Goal: Task Accomplishment & Management: Manage account settings

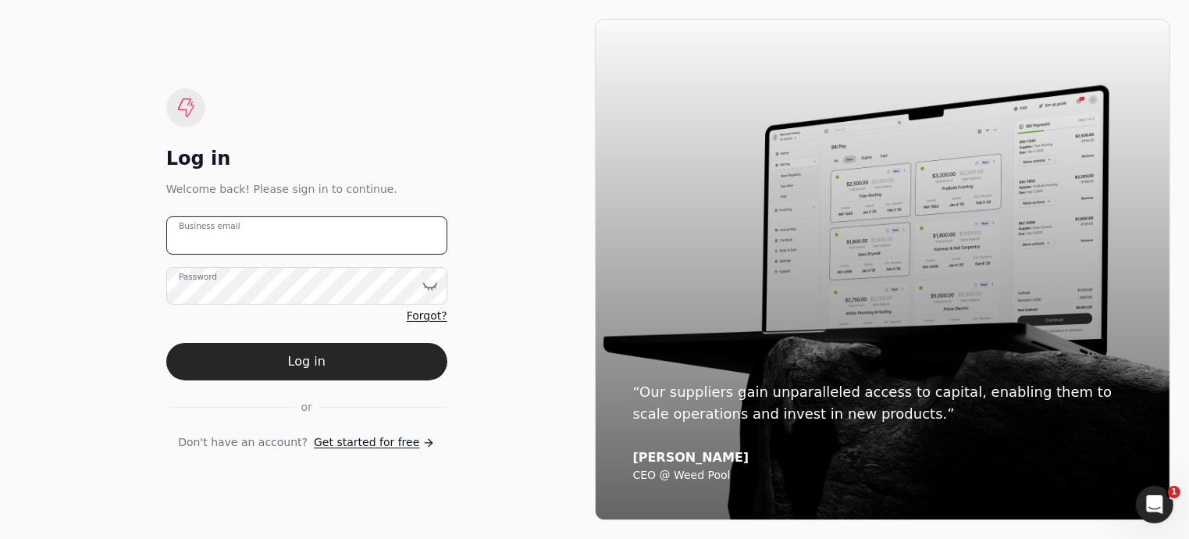
click at [254, 234] on email "Business email" at bounding box center [306, 235] width 281 height 38
type email "[EMAIL_ADDRESS][DOMAIN_NAME]"
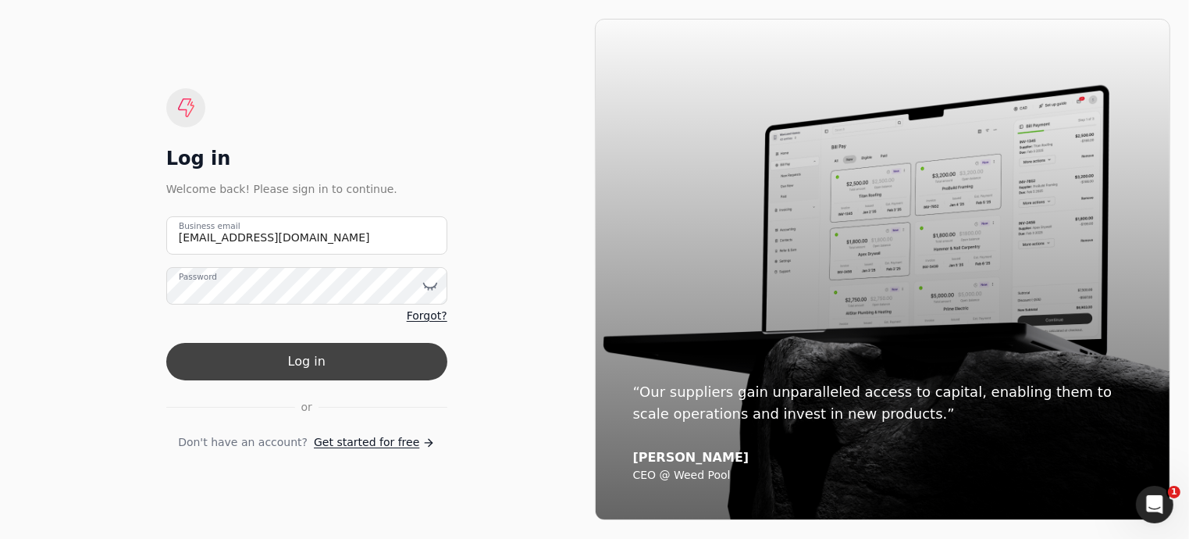
click at [293, 363] on button "Log in" at bounding box center [306, 361] width 281 height 37
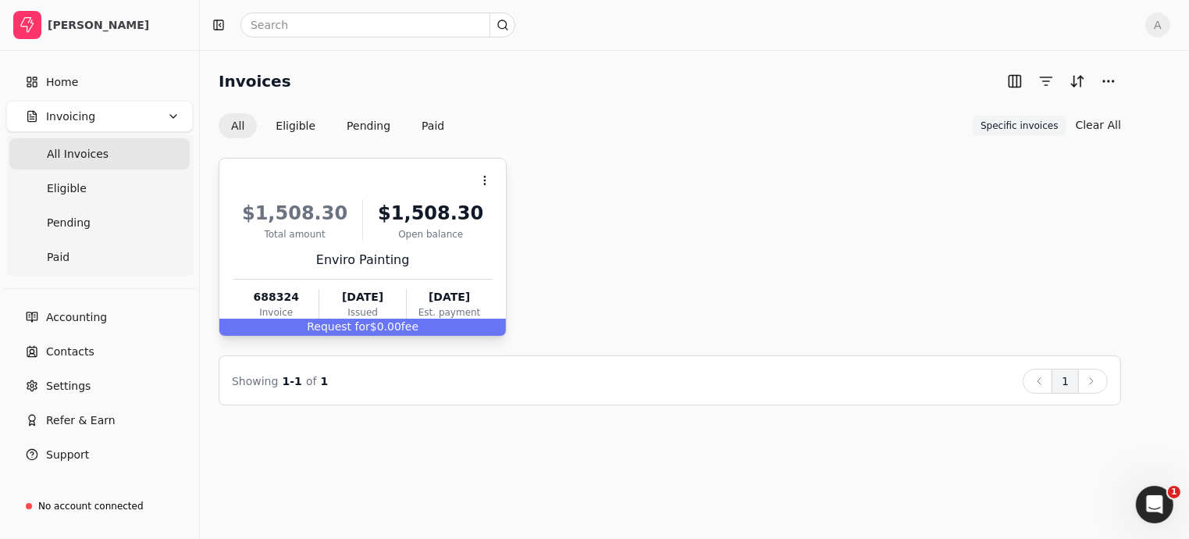
click at [337, 325] on span "Request for" at bounding box center [338, 326] width 63 height 12
click at [368, 328] on span "Request for" at bounding box center [338, 326] width 63 height 12
click at [323, 326] on span "Request for" at bounding box center [338, 326] width 63 height 12
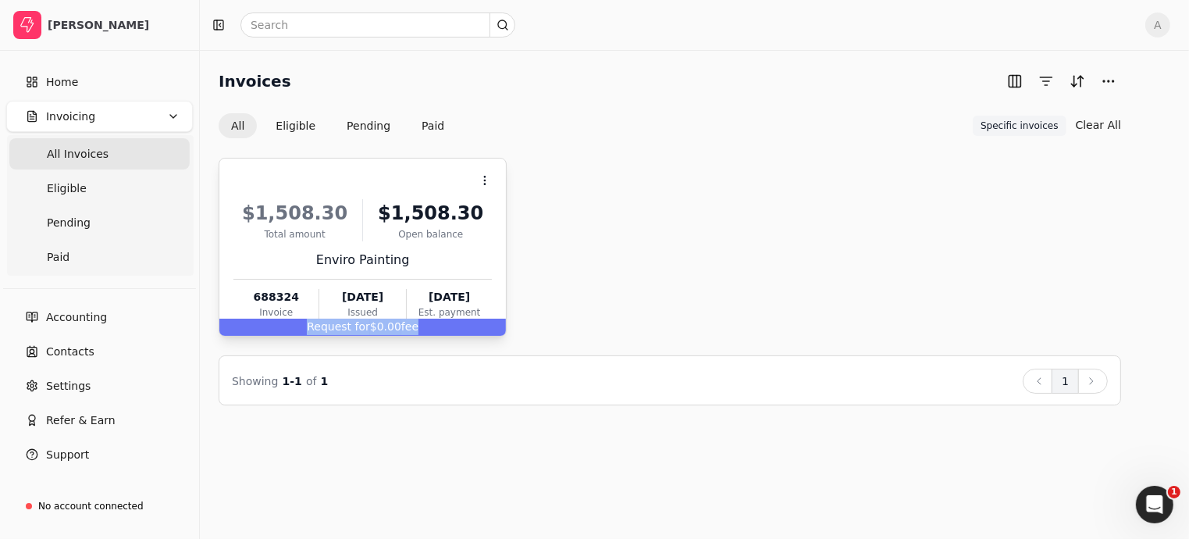
click at [323, 326] on span "Request for" at bounding box center [338, 326] width 63 height 12
click at [103, 159] on Invoices "All Invoices" at bounding box center [99, 153] width 180 height 31
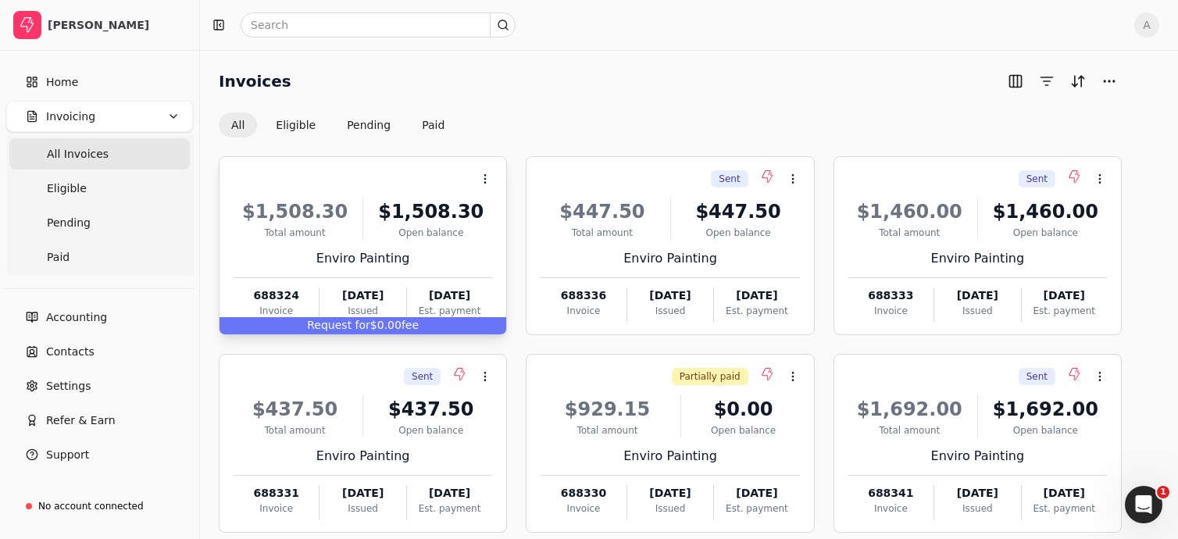
click at [414, 322] on div "Request for $0.00 fee" at bounding box center [362, 325] width 287 height 17
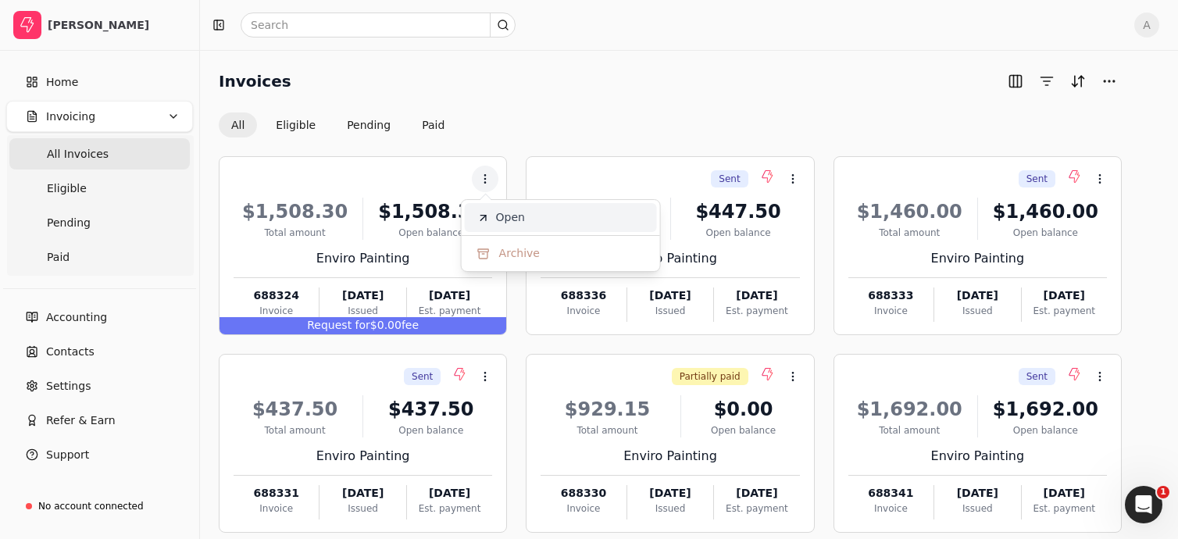
click at [505, 221] on span "Open" at bounding box center [510, 217] width 29 height 16
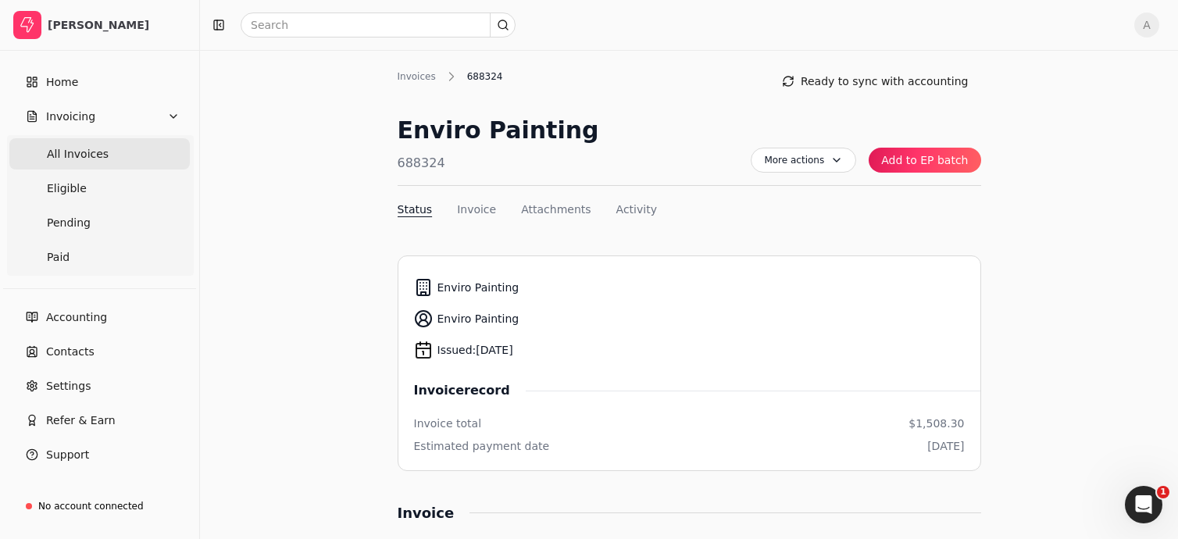
click at [80, 152] on span "All Invoices" at bounding box center [78, 154] width 62 height 16
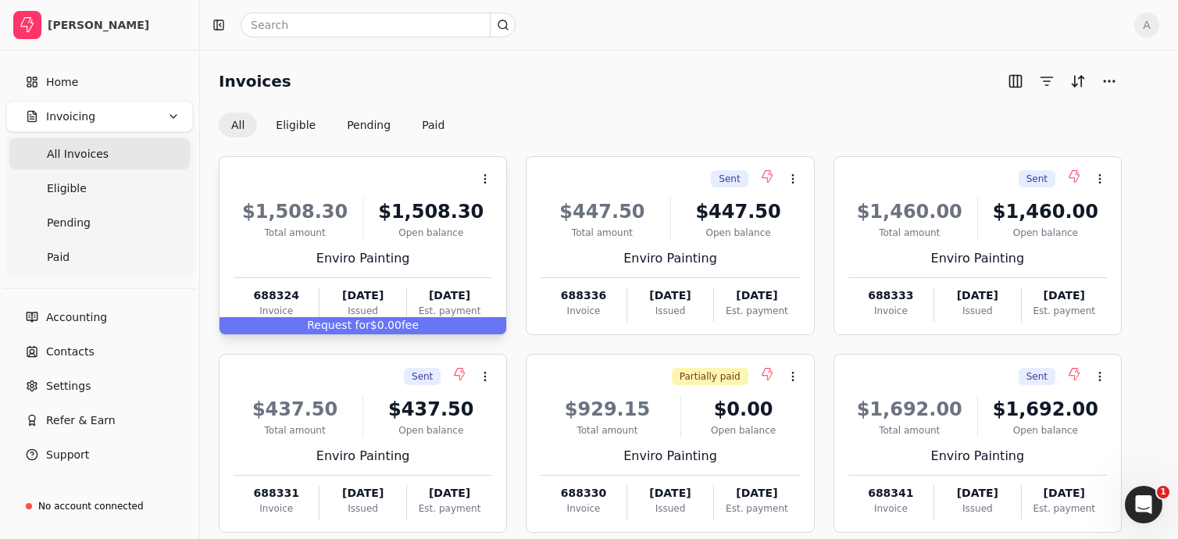
click at [406, 327] on span "fee" at bounding box center [409, 325] width 17 height 12
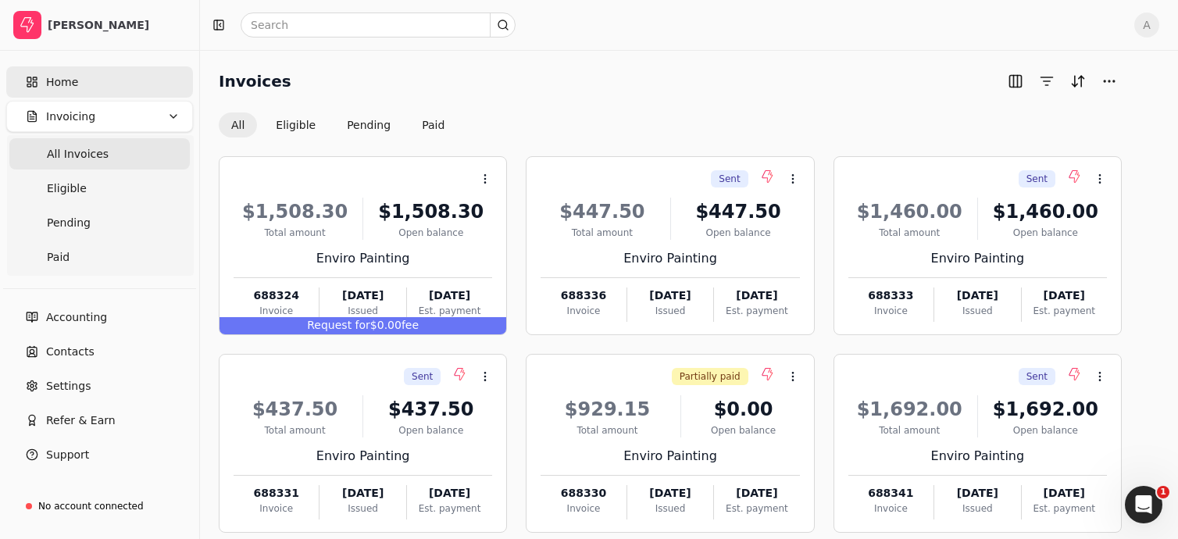
click at [77, 80] on link "Home" at bounding box center [99, 81] width 187 height 31
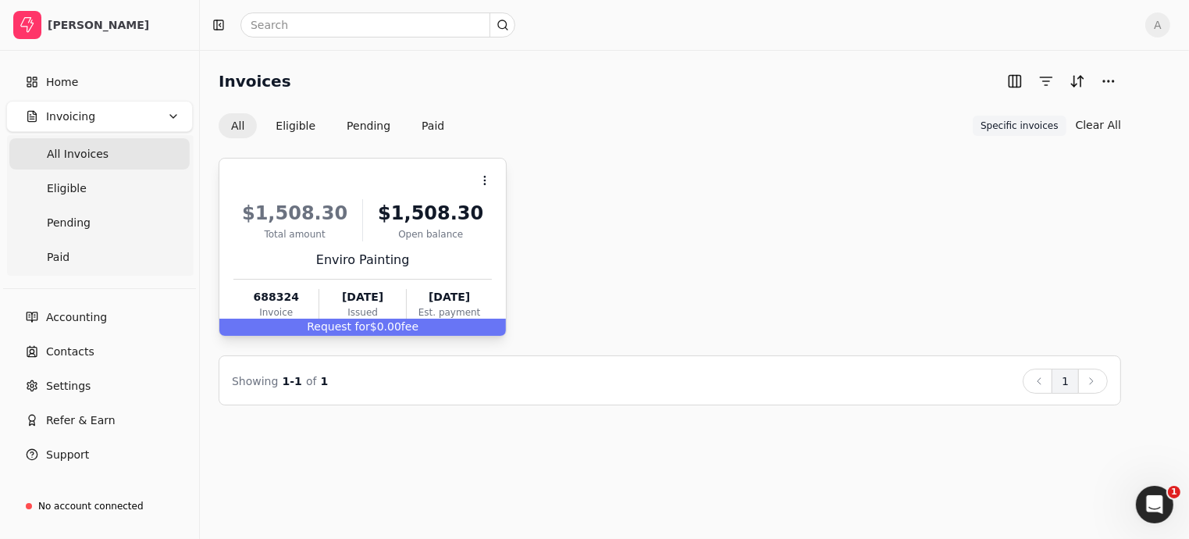
click at [382, 328] on div "Request for $0.00 fee" at bounding box center [362, 327] width 287 height 17
click at [305, 323] on div "Request for $0.00 fee" at bounding box center [362, 327] width 287 height 17
click at [523, 219] on li "Open" at bounding box center [561, 219] width 192 height 29
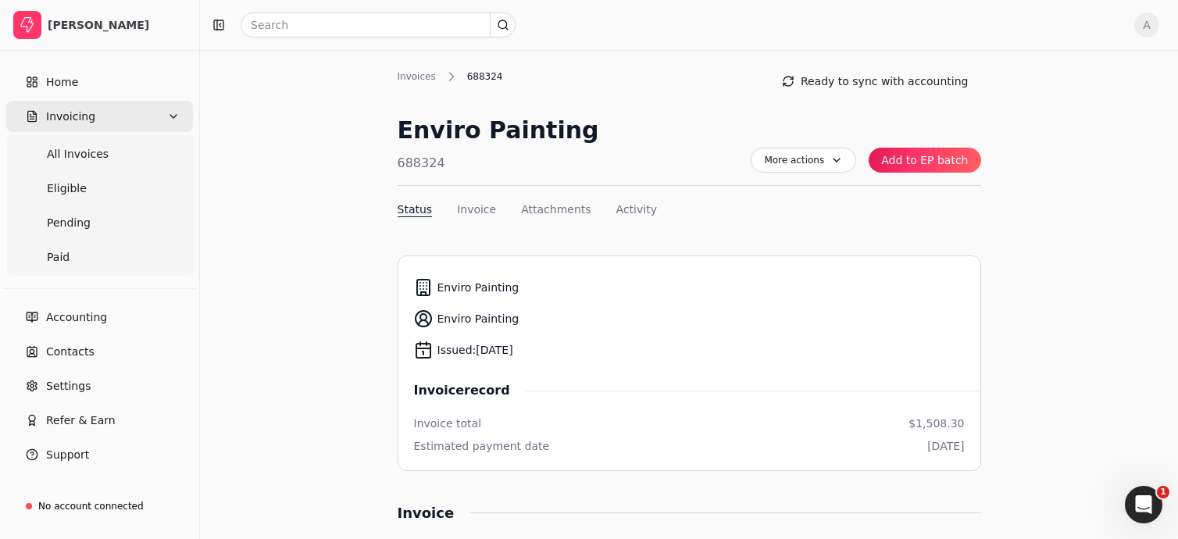
click at [82, 123] on span "Invoicing" at bounding box center [70, 117] width 49 height 16
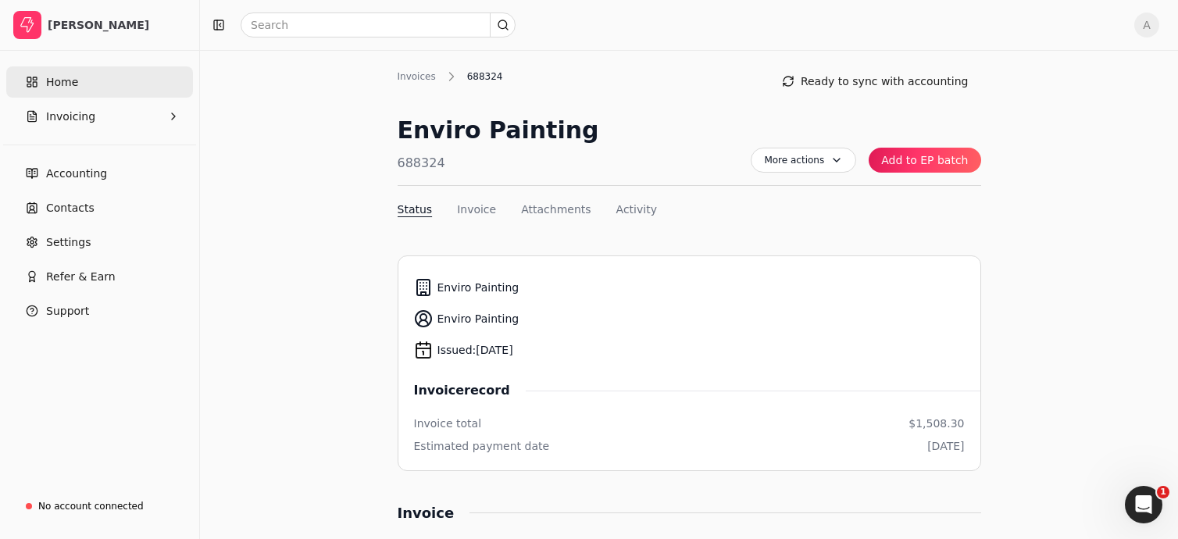
click at [59, 80] on span "Home" at bounding box center [62, 82] width 32 height 16
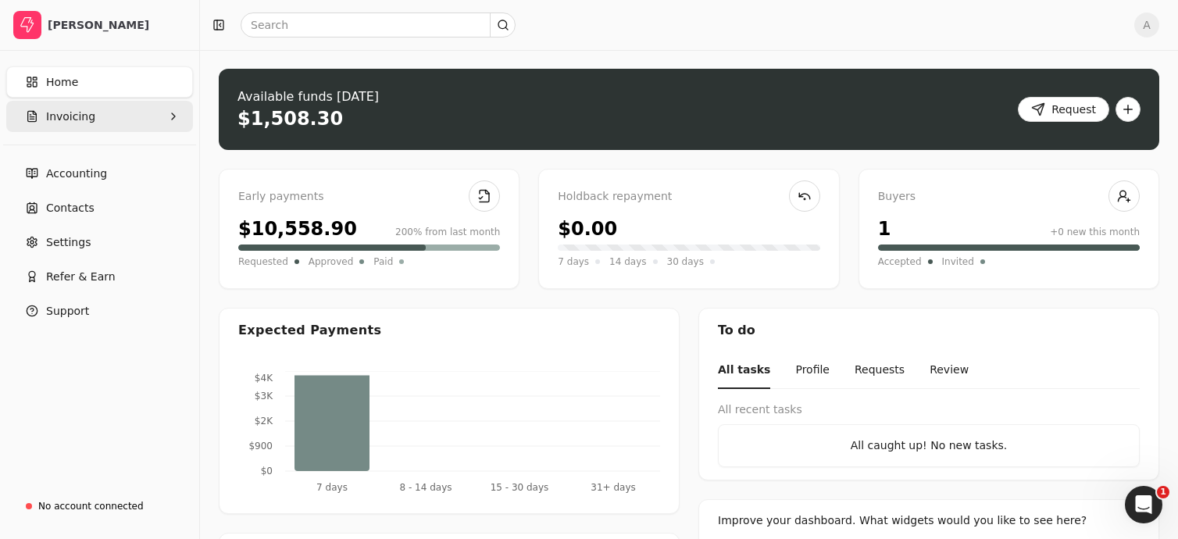
click at [91, 117] on button "Invoicing" at bounding box center [99, 116] width 187 height 31
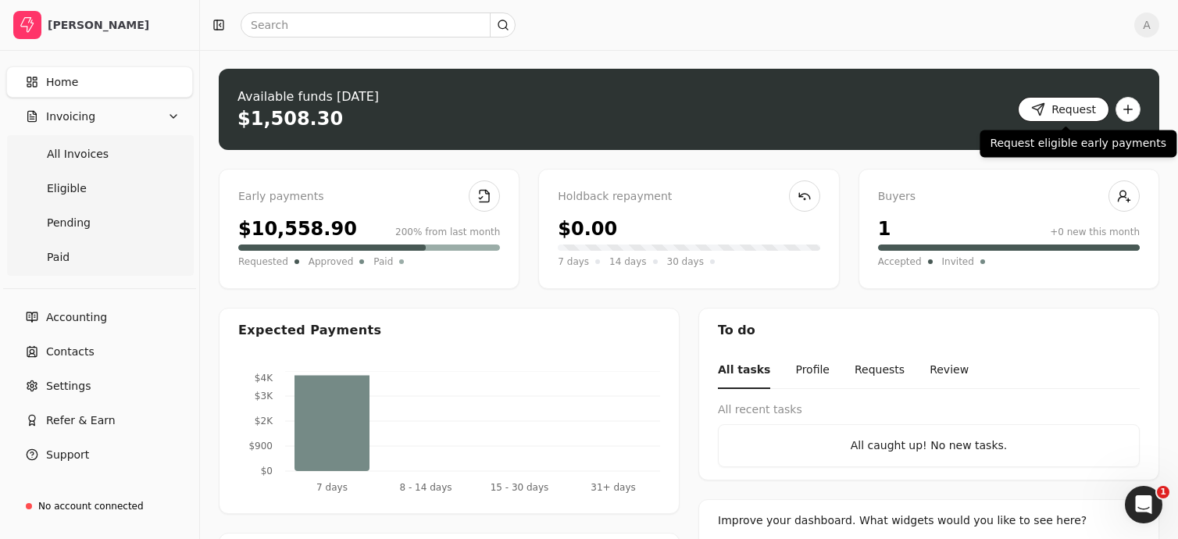
click at [1082, 112] on button "Request" at bounding box center [1063, 109] width 91 height 25
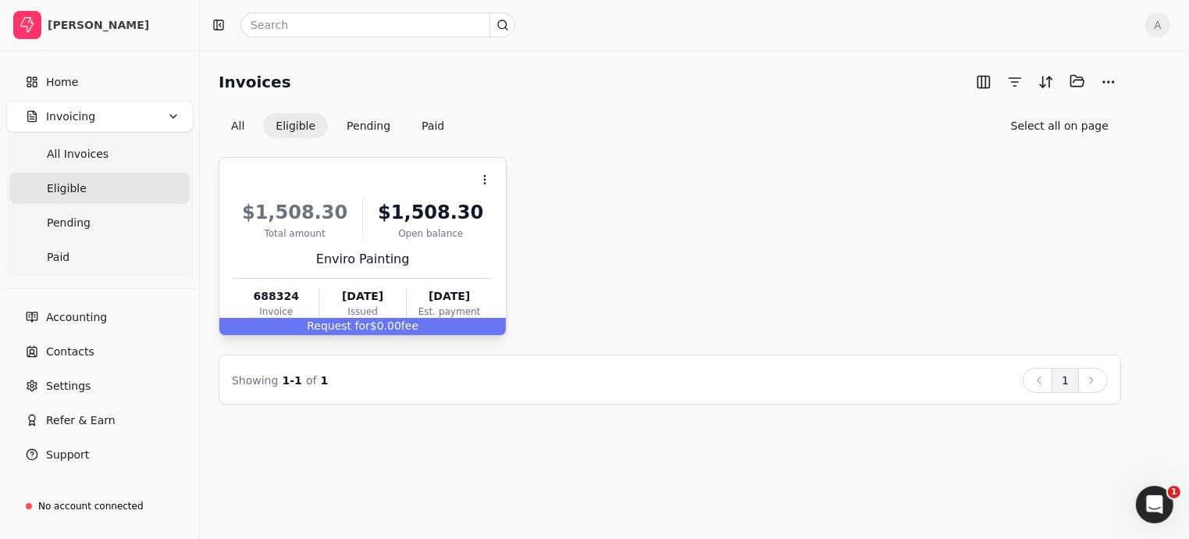
click at [384, 322] on div "Request for $0.00 fee" at bounding box center [362, 326] width 287 height 17
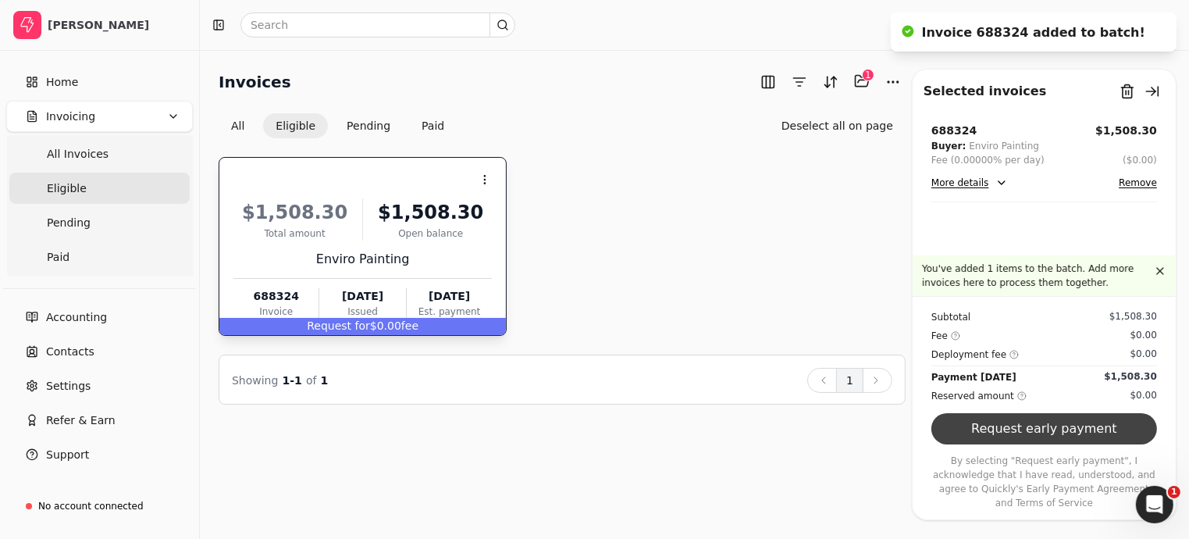
click at [1040, 444] on button "Request early payment" at bounding box center [1045, 428] width 226 height 31
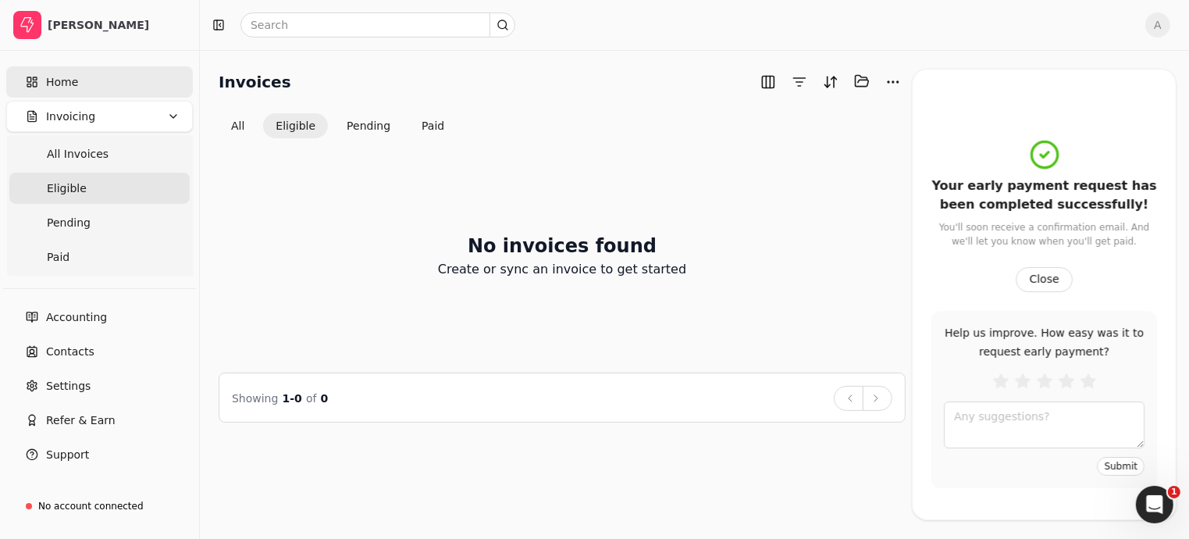
click at [60, 83] on span "Home" at bounding box center [62, 82] width 32 height 16
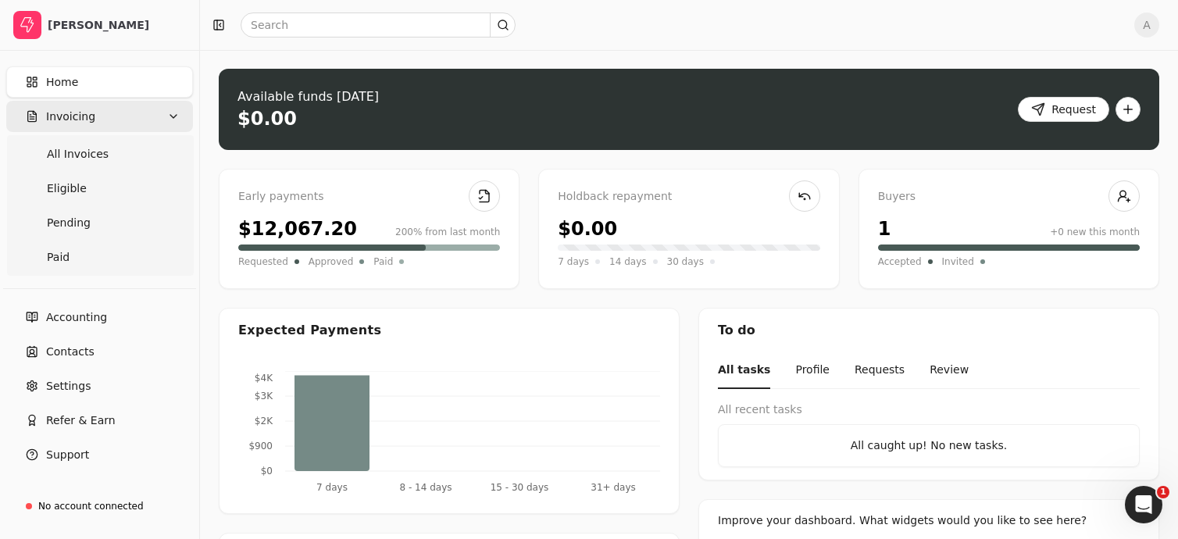
click at [76, 115] on span "Invoicing" at bounding box center [70, 117] width 49 height 16
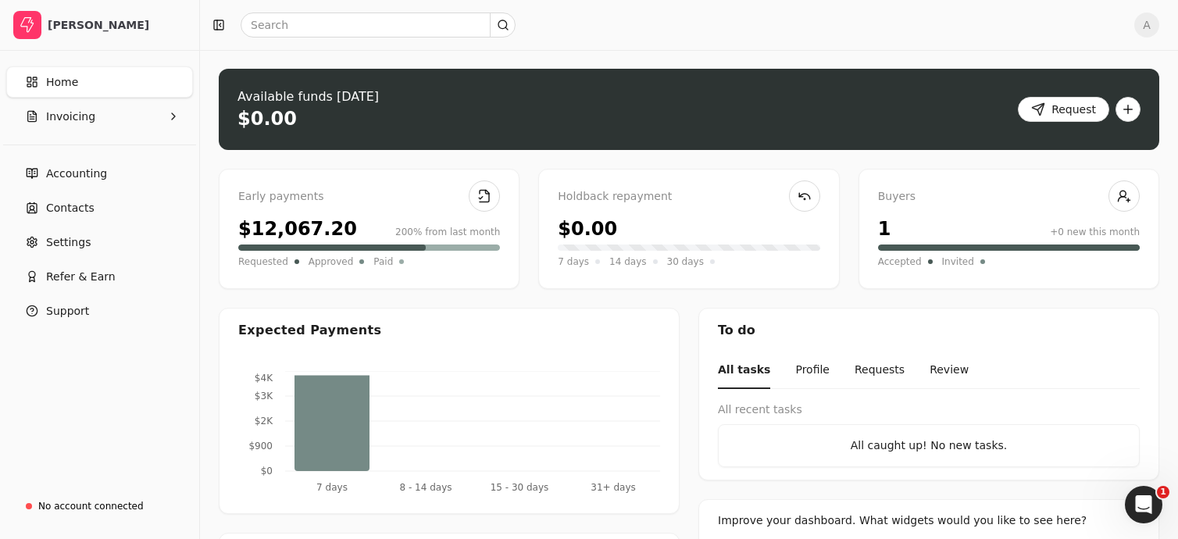
click at [77, 84] on link "Home" at bounding box center [99, 81] width 187 height 31
click at [91, 119] on button "Invoicing" at bounding box center [99, 116] width 187 height 31
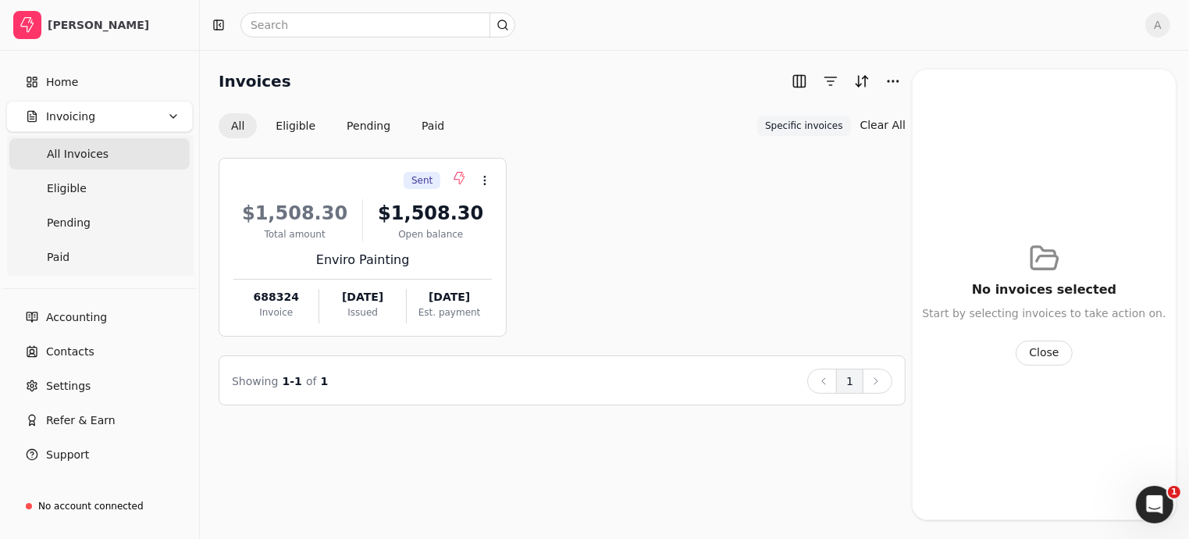
click at [108, 158] on Invoices "All Invoices" at bounding box center [99, 153] width 180 height 31
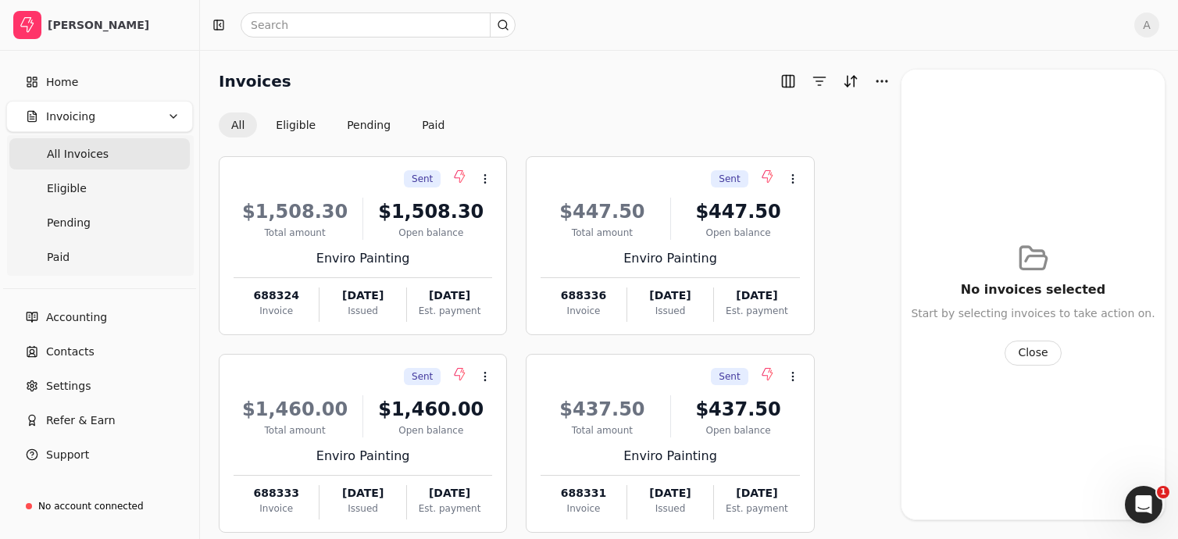
click at [102, 122] on button "Invoicing" at bounding box center [99, 116] width 187 height 31
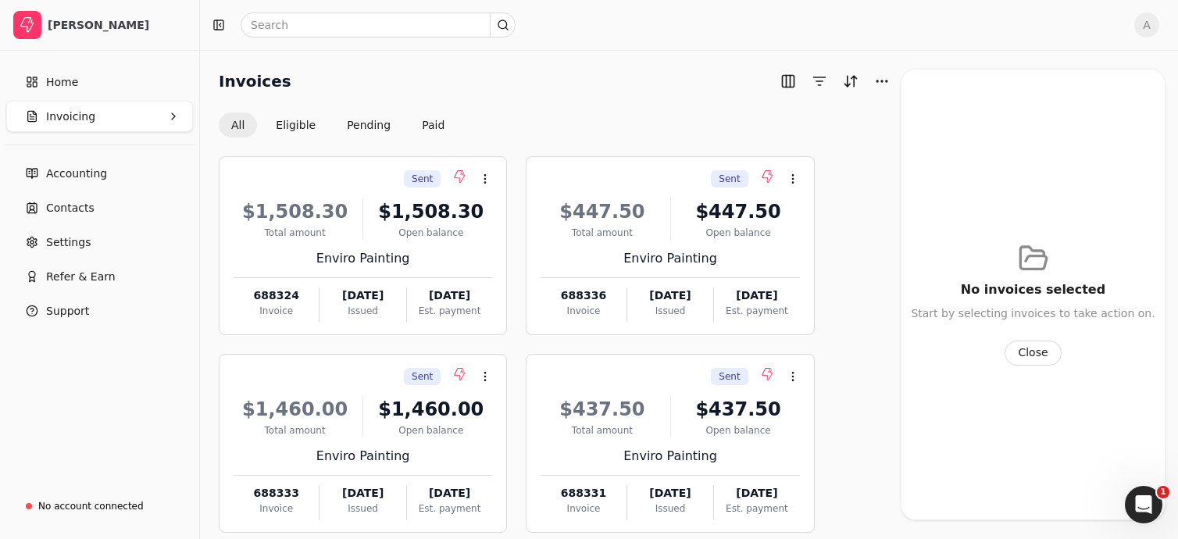
click at [102, 122] on button "Invoicing" at bounding box center [99, 116] width 187 height 31
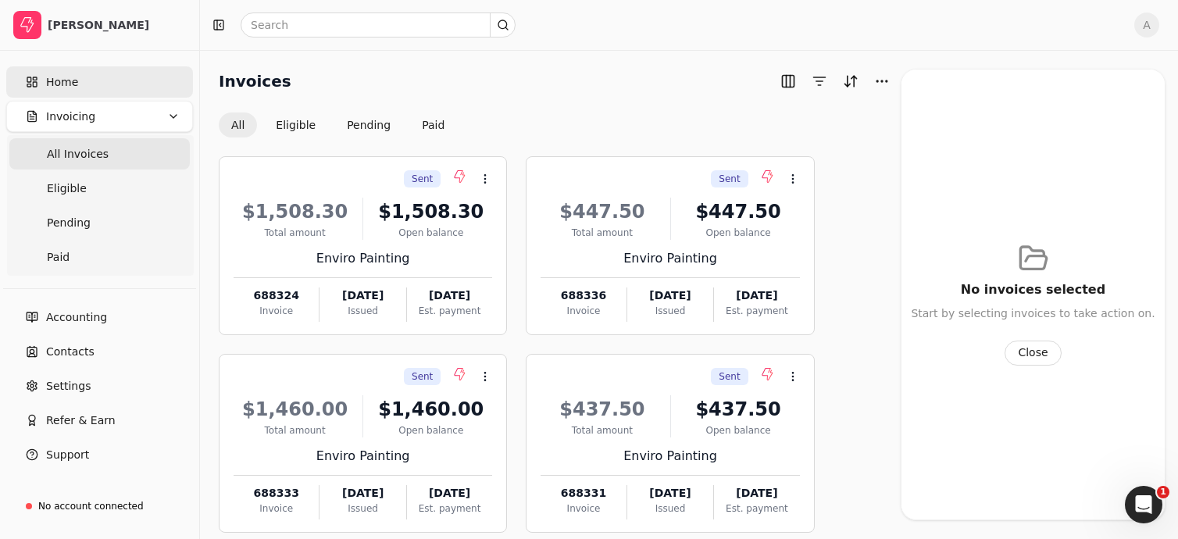
click at [89, 85] on link "Home" at bounding box center [99, 81] width 187 height 31
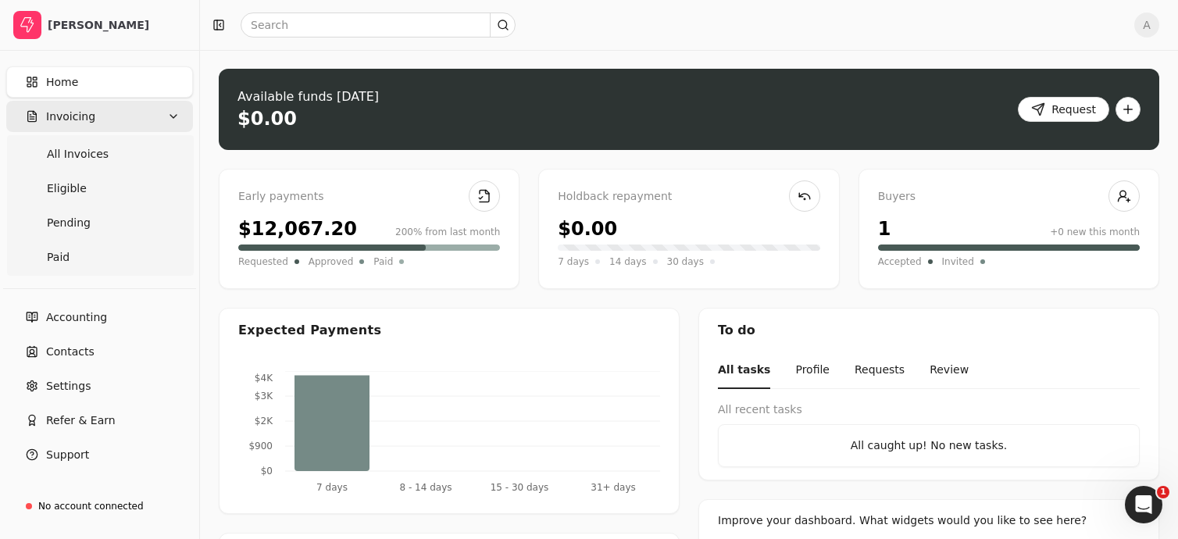
click at [88, 117] on span "Invoicing" at bounding box center [70, 117] width 49 height 16
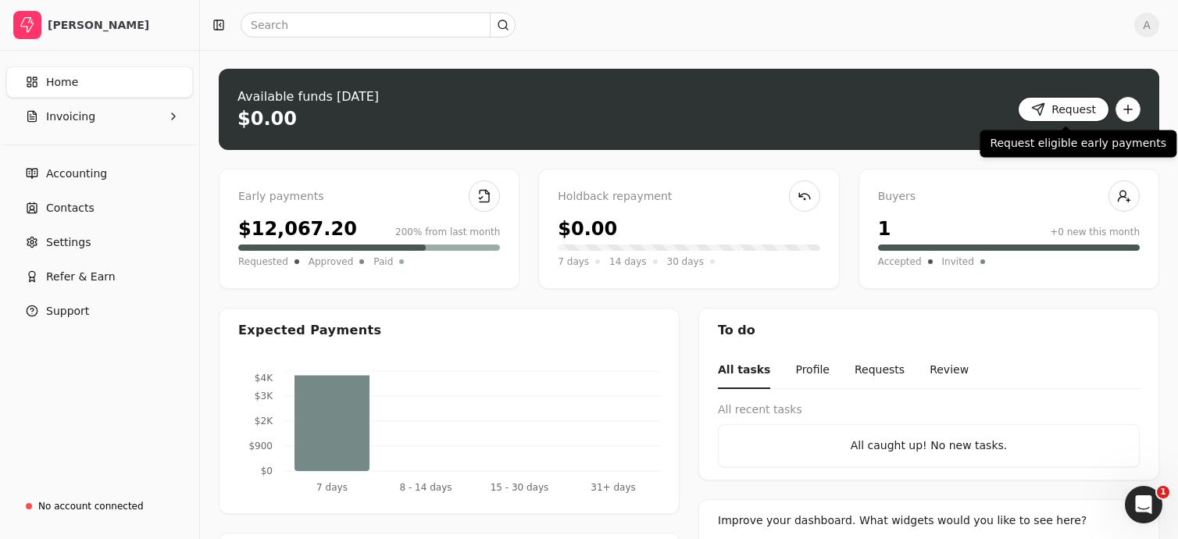
click at [1071, 116] on button "Request" at bounding box center [1063, 109] width 91 height 25
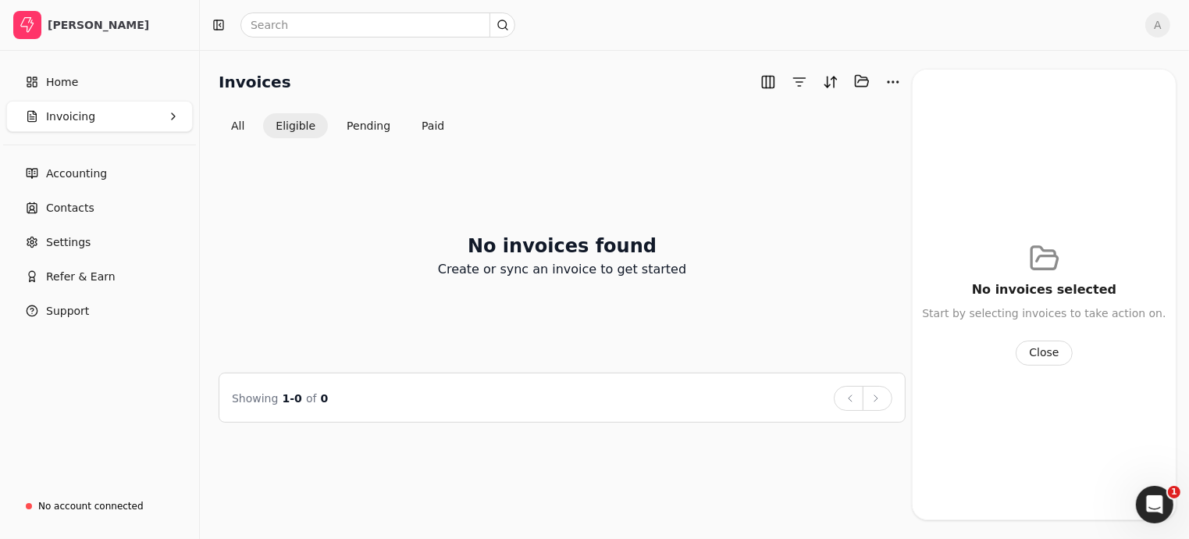
click at [89, 115] on span "Invoicing" at bounding box center [70, 117] width 49 height 16
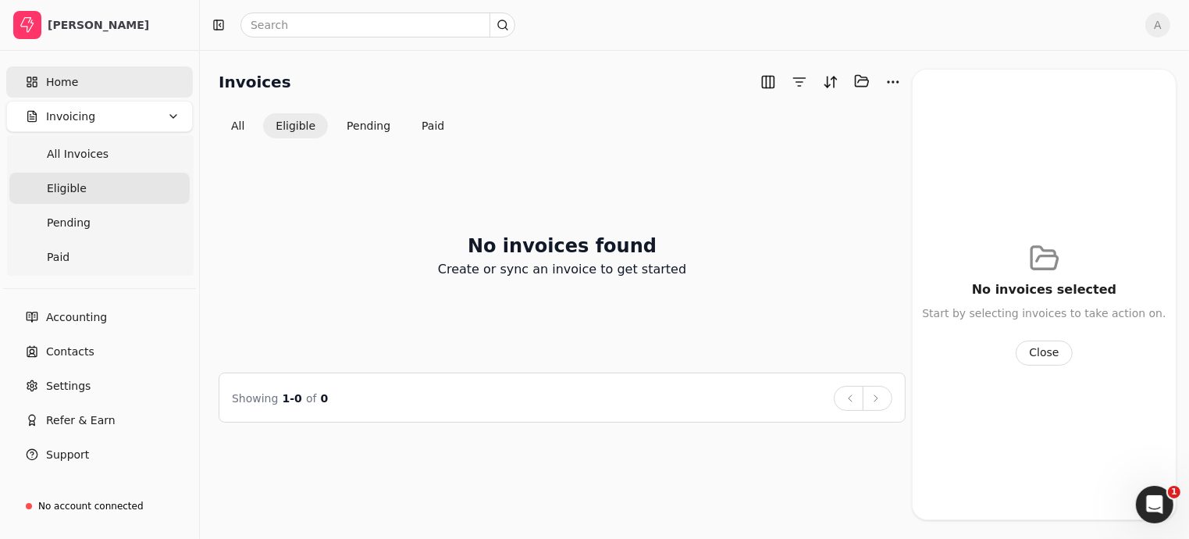
click at [49, 76] on span "Home" at bounding box center [62, 82] width 32 height 16
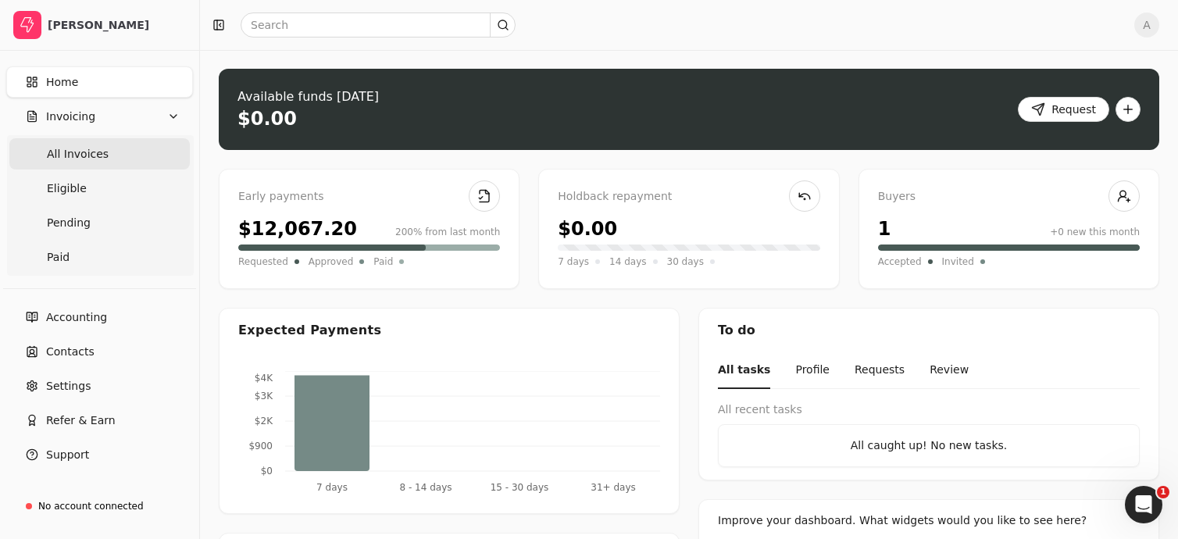
click at [87, 153] on span "All Invoices" at bounding box center [78, 154] width 62 height 16
